Goal: Task Accomplishment & Management: Use online tool/utility

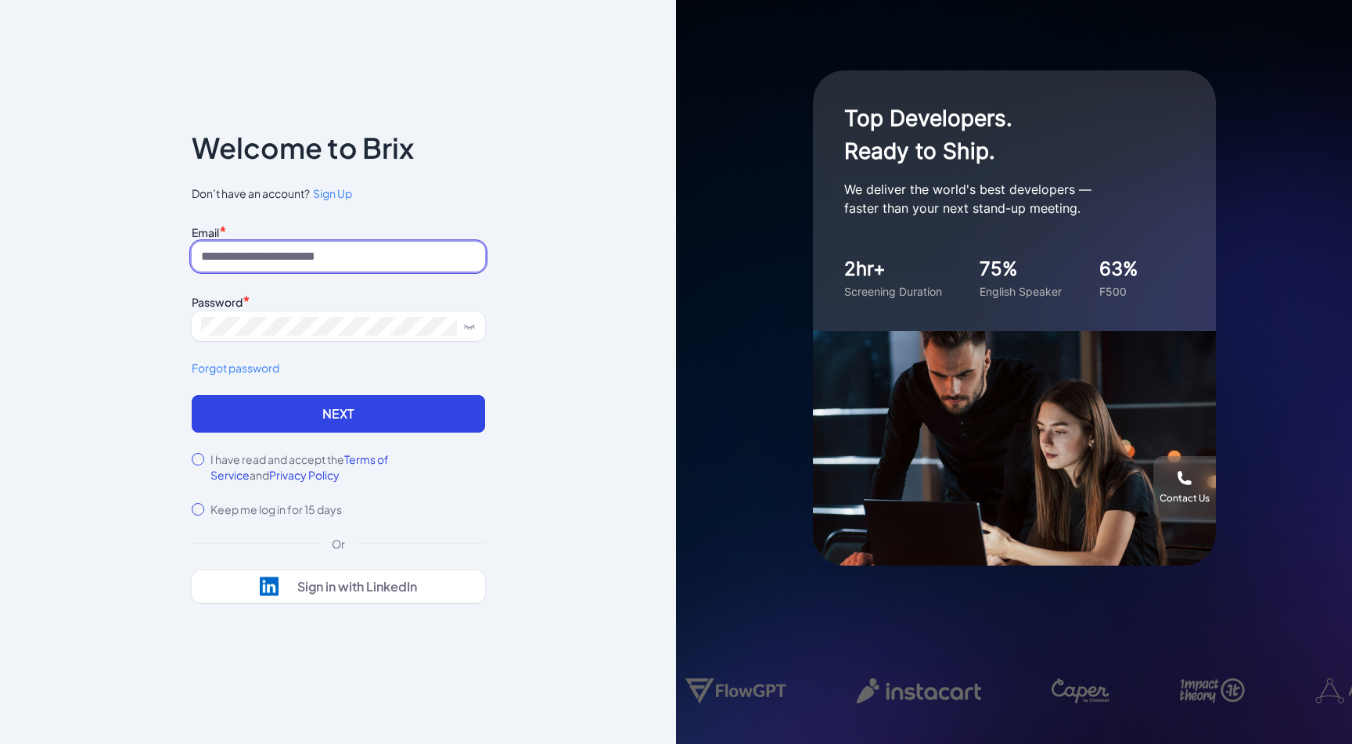
click at [421, 262] on input at bounding box center [338, 257] width 293 height 30
type input "**********"
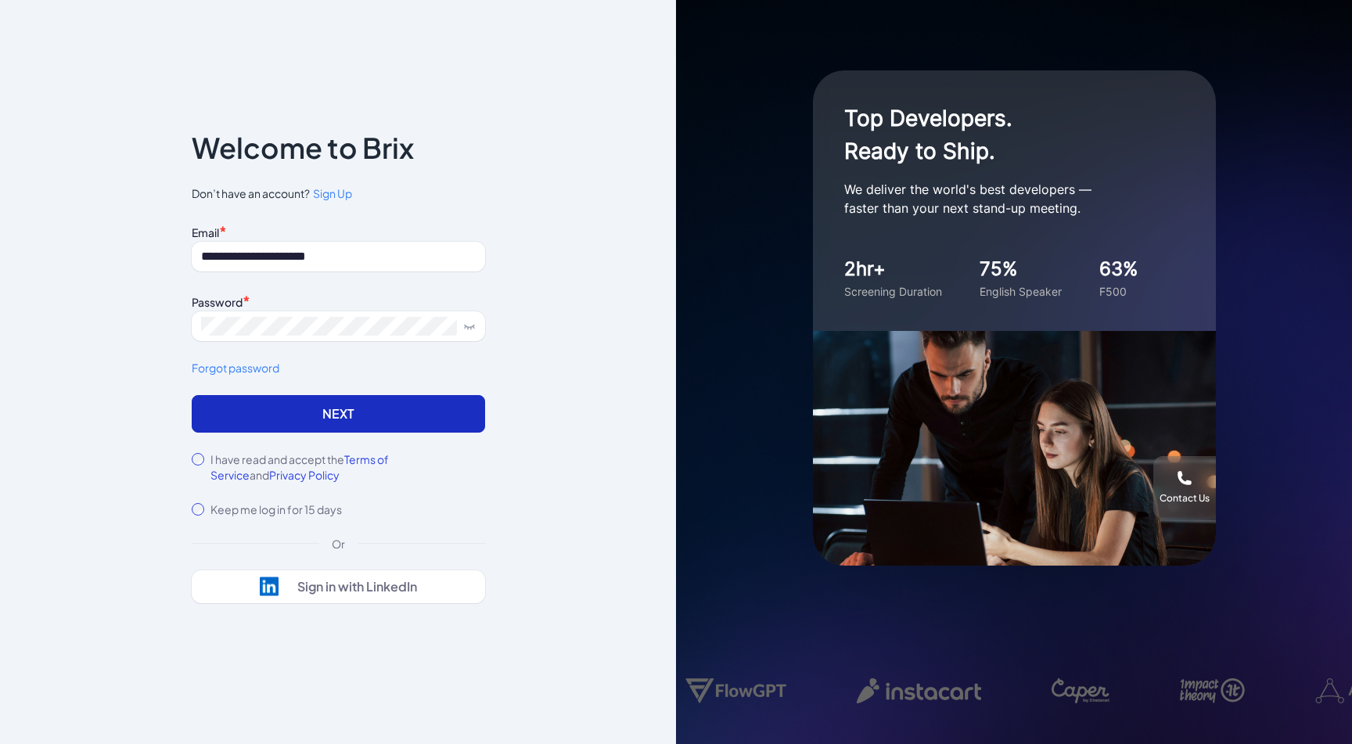
click at [274, 423] on button "Next" at bounding box center [338, 414] width 293 height 38
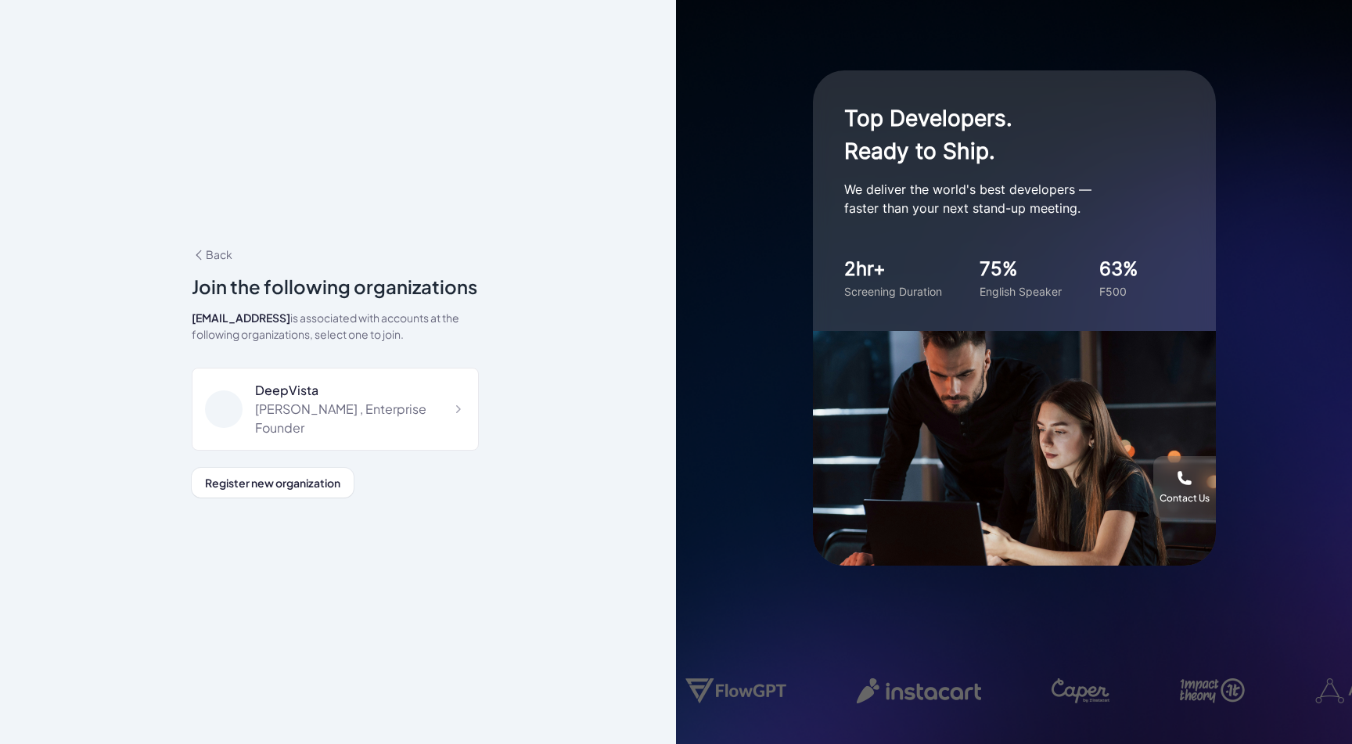
click at [274, 423] on div "Jing Conan Wang , Enterprise Founder" at bounding box center [360, 419] width 210 height 38
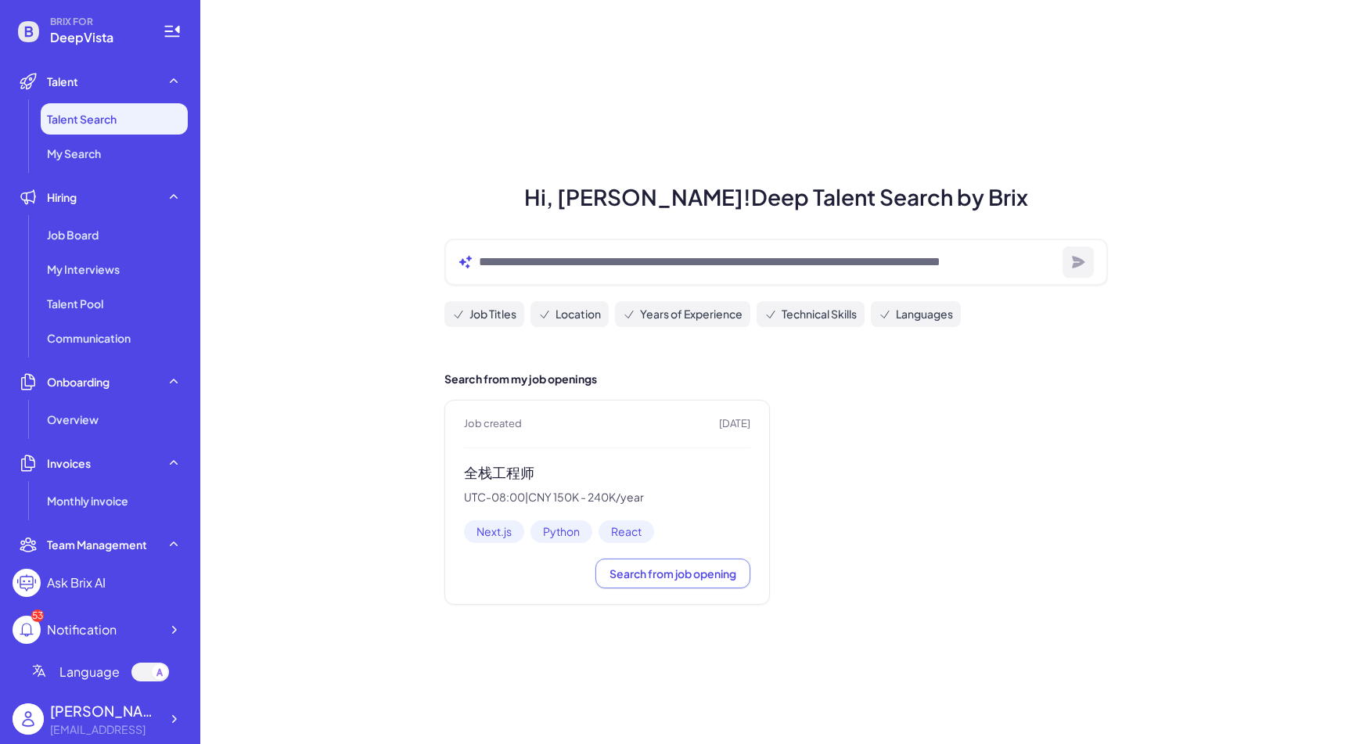
click at [274, 423] on div "Hi, [PERSON_NAME]! Deep Talent Search by Brix Job Titles Location Years of Expe…" at bounding box center [775, 372] width 1151 height 744
click at [506, 474] on h3 "全栈工程师" at bounding box center [607, 473] width 286 height 18
click at [103, 231] on div "Job Board" at bounding box center [114, 234] width 147 height 31
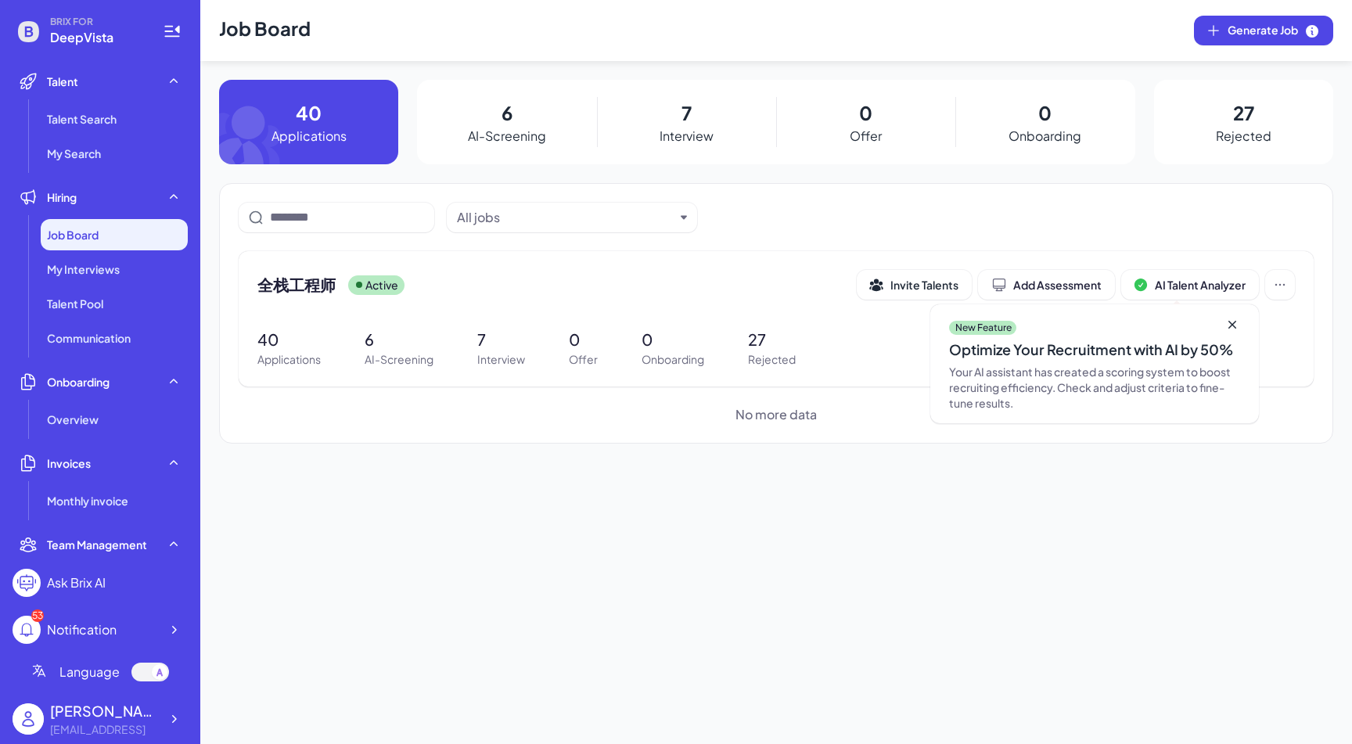
click at [681, 138] on p "Interview" at bounding box center [686, 136] width 54 height 19
click at [319, 128] on p "Applications" at bounding box center [308, 136] width 75 height 19
click at [295, 282] on span "全栈工程师" at bounding box center [296, 285] width 78 height 22
